Goal: Book appointment/travel/reservation

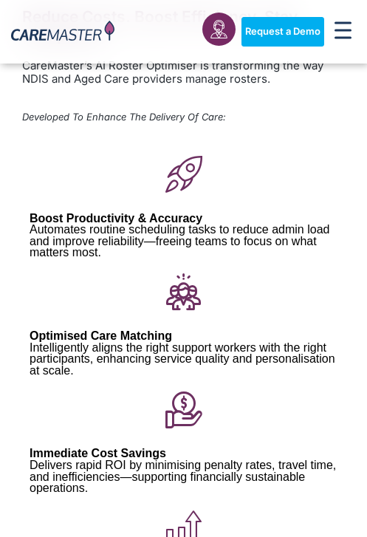
scroll to position [397, 0]
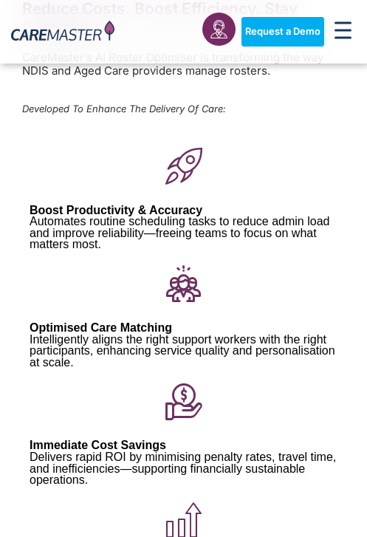
click at [212, 344] on span "Intelligently aligns the right support workers with the right participants, enh…" at bounding box center [183, 350] width 306 height 35
click at [230, 353] on span "Intelligently aligns the right support workers with the right participants, enh…" at bounding box center [183, 350] width 306 height 35
drag, startPoint x: 259, startPoint y: 358, endPoint x: 287, endPoint y: 361, distance: 28.2
click at [267, 358] on p "Optimised Care Matching Intelligently aligns the right support workers with the…" at bounding box center [184, 345] width 308 height 46
click at [295, 361] on p "Optimised Care Matching Intelligently aligns the right support workers with the…" at bounding box center [184, 345] width 308 height 46
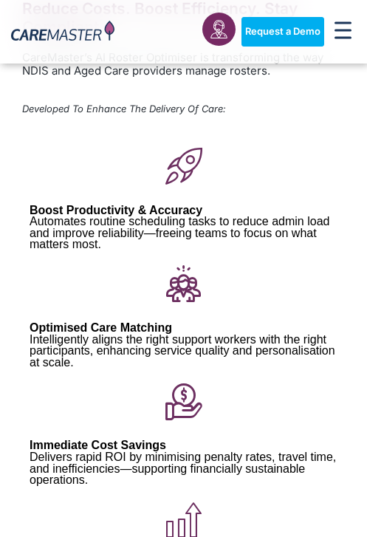
click at [122, 356] on span "Intelligently aligns the right support workers with the right participants, enh…" at bounding box center [183, 350] width 306 height 35
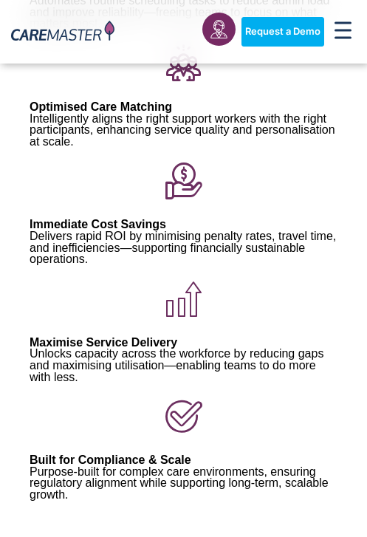
scroll to position [618, 0]
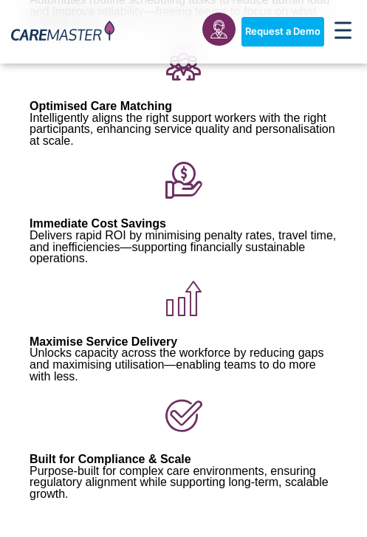
drag, startPoint x: 91, startPoint y: 363, endPoint x: 89, endPoint y: 376, distance: 12.6
click at [91, 389] on div at bounding box center [183, 417] width 323 height 57
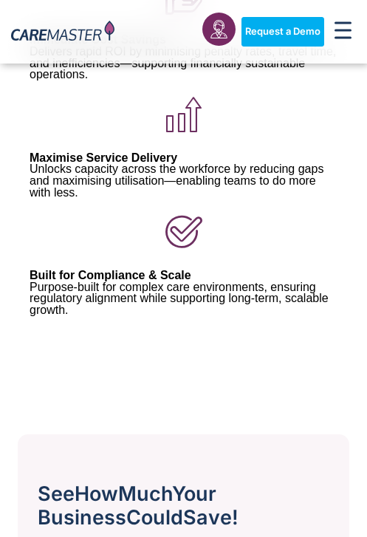
scroll to position [840, 0]
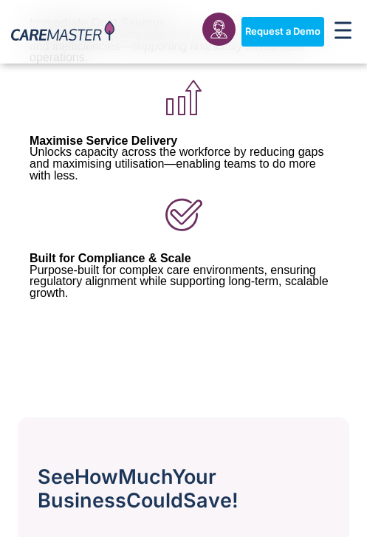
scroll to position [1055, 0]
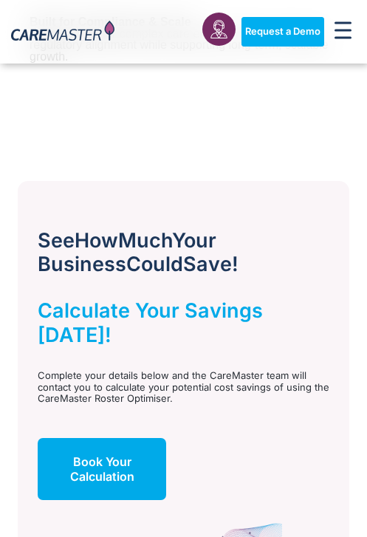
click at [114, 452] on div "Book Your Calculation" at bounding box center [103, 476] width 160 height 77
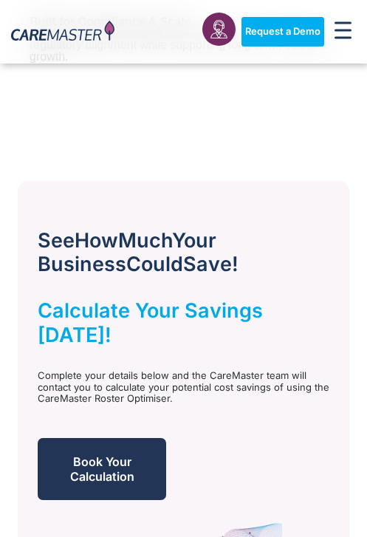
click at [138, 454] on span "Book Your Calculation" at bounding box center [102, 469] width 96 height 30
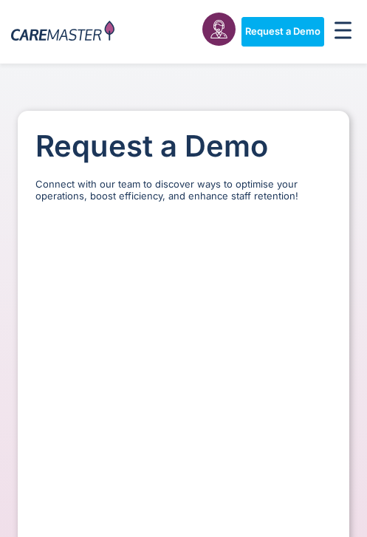
select select "**"
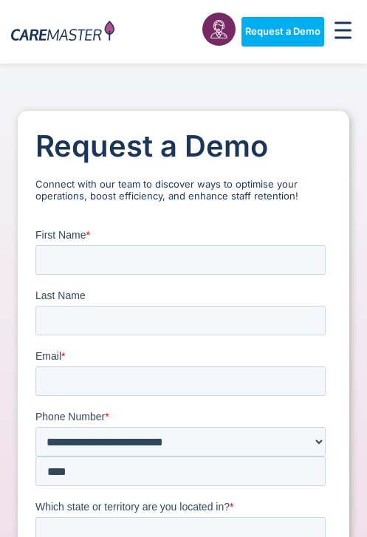
click at [123, 498] on fieldset "Which state or territory are you located in? *" at bounding box center [183, 528] width 296 height 61
click at [95, 254] on input "First Name *" at bounding box center [180, 259] width 290 height 30
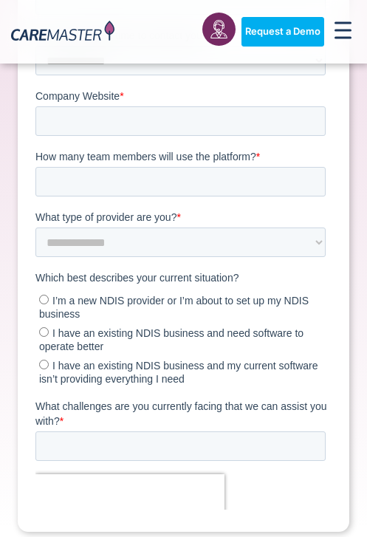
scroll to position [738, 0]
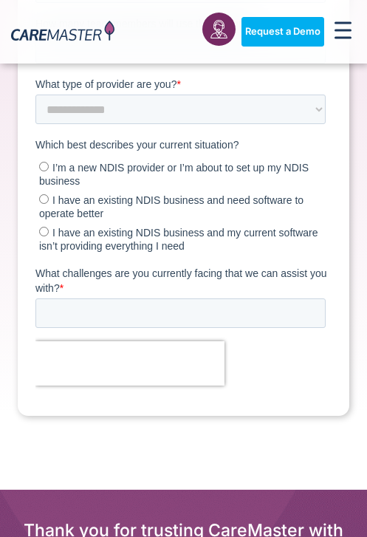
drag, startPoint x: 199, startPoint y: -131, endPoint x: 163, endPoint y: 380, distance: 512.2
click at [163, 399] on div "******" at bounding box center [183, 426] width 296 height 55
